Goal: Task Accomplishment & Management: Complete application form

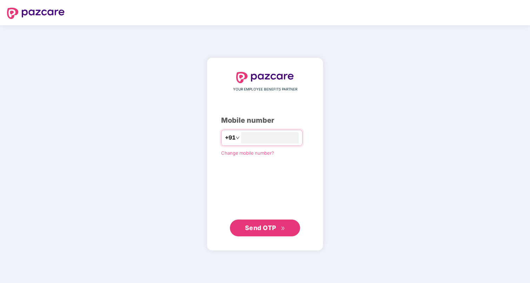
type input "**********"
click at [271, 228] on span "Send OTP" at bounding box center [260, 227] width 31 height 7
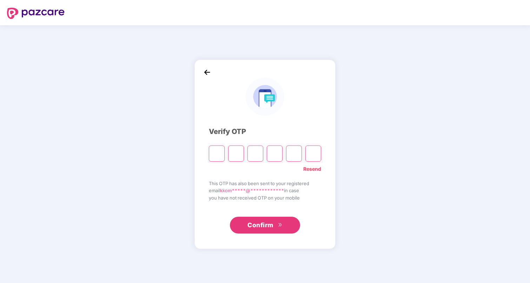
type input "*"
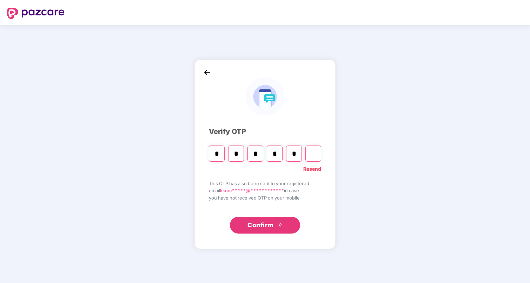
type input "*"
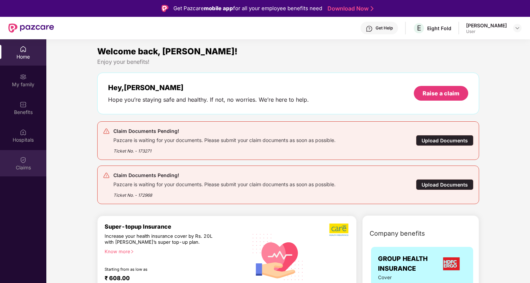
click at [26, 164] on div "Claims" at bounding box center [23, 163] width 46 height 26
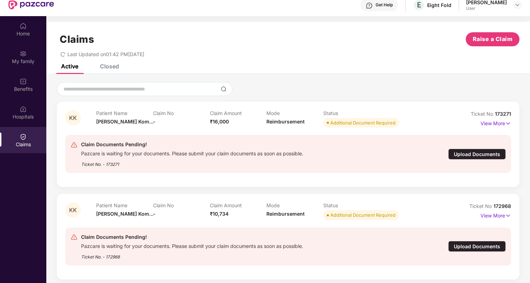
scroll to position [39, 0]
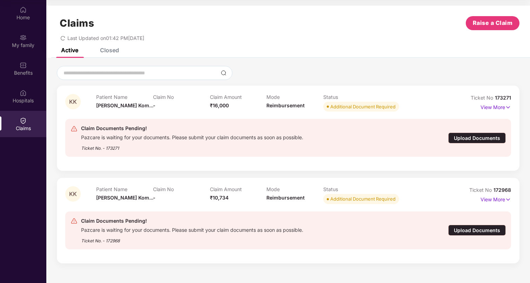
click at [471, 137] on div "Upload Documents" at bounding box center [477, 138] width 58 height 11
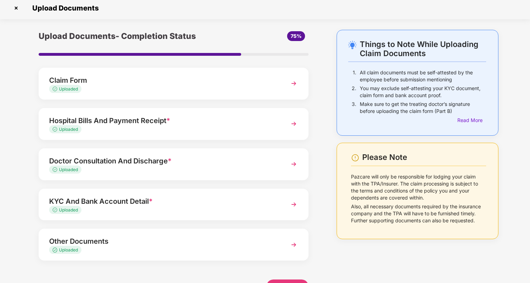
scroll to position [3, 0]
click at [466, 120] on div "Read More" at bounding box center [472, 121] width 29 height 8
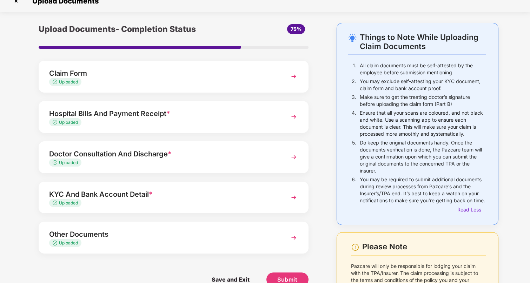
scroll to position [0, 0]
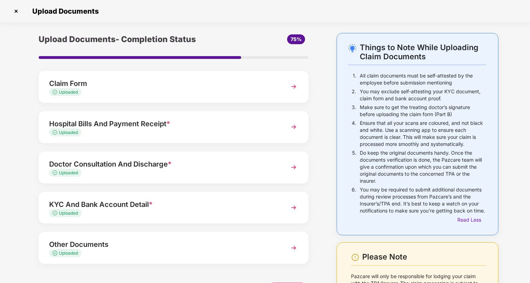
click at [292, 89] on img at bounding box center [294, 86] width 13 height 13
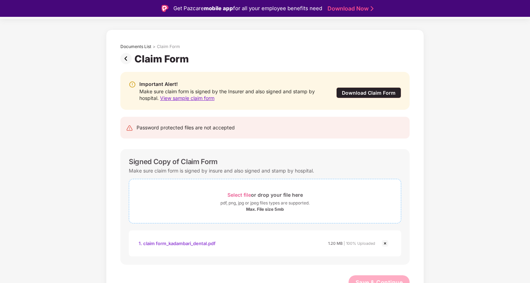
scroll to position [28, 0]
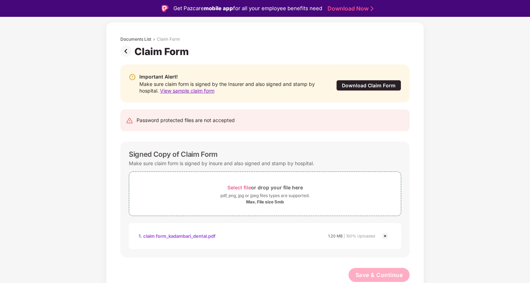
click at [129, 50] on img at bounding box center [127, 51] width 14 height 11
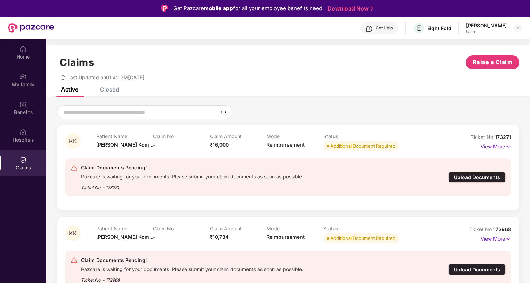
click at [487, 178] on div "Upload Documents" at bounding box center [477, 177] width 58 height 11
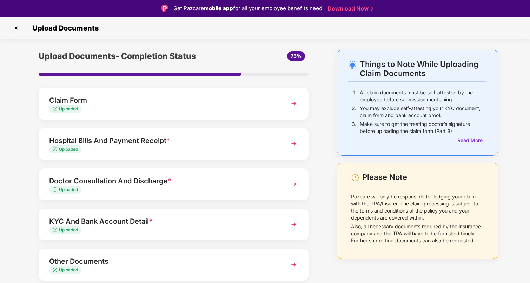
click at [280, 191] on div "Doctor Consultation And Discharge * Uploaded" at bounding box center [174, 185] width 270 height 32
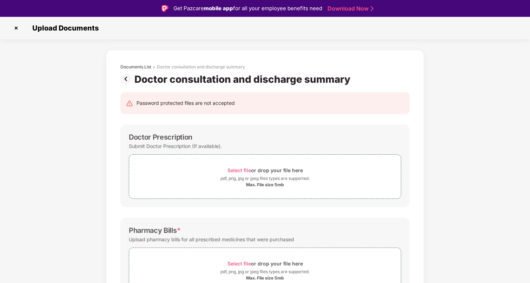
click at [120, 73] on div "Documents List > Doctor consultation and discharge summary" at bounding box center [264, 68] width 289 height 9
click at [129, 83] on img at bounding box center [127, 78] width 14 height 11
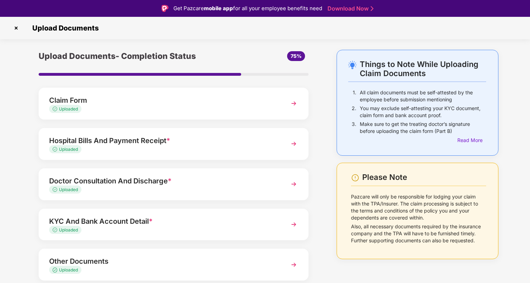
click at [17, 27] on img at bounding box center [16, 27] width 11 height 11
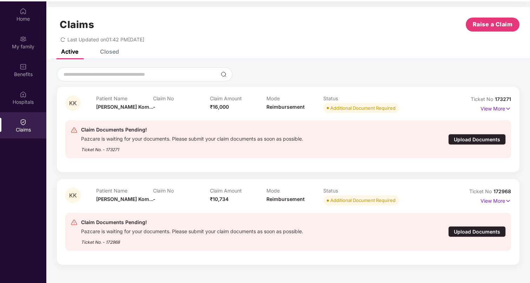
scroll to position [39, 0]
